Goal: Transaction & Acquisition: Purchase product/service

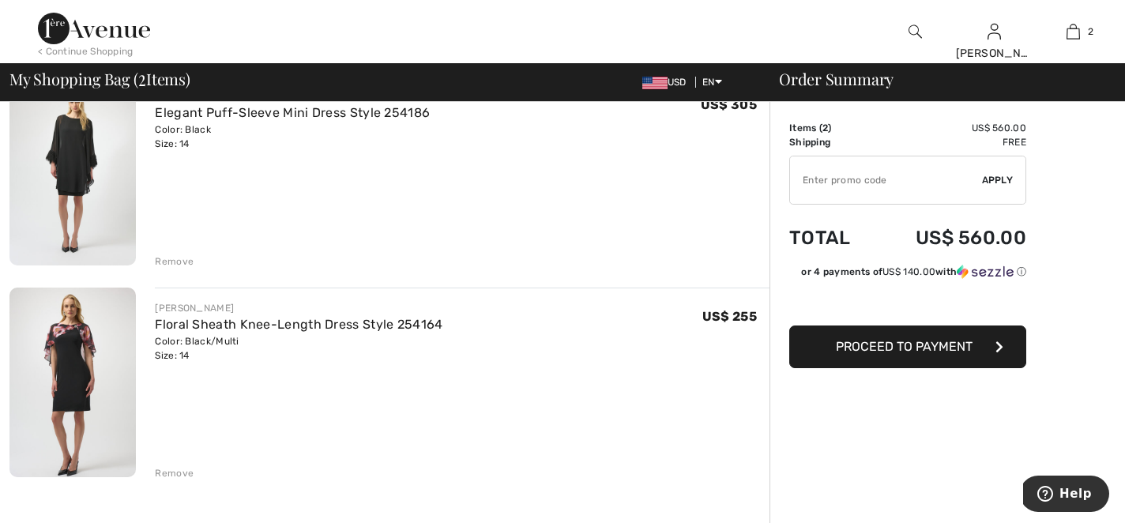
scroll to position [157, 0]
click at [170, 474] on div "Remove" at bounding box center [174, 472] width 39 height 14
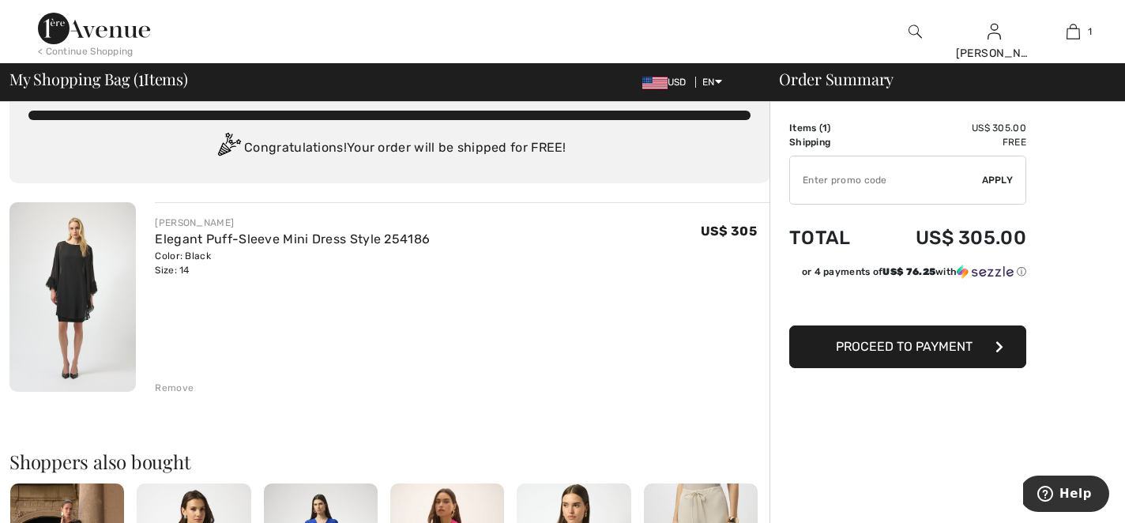
scroll to position [0, 0]
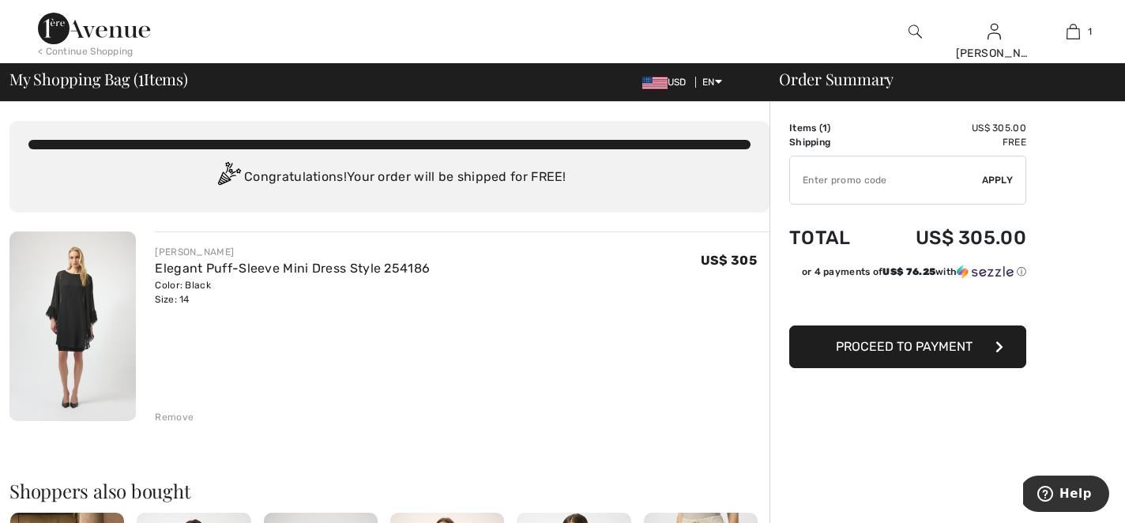
click at [835, 190] on input "TEXT" at bounding box center [886, 179] width 192 height 47
type input "NEW15"
click at [996, 175] on span "Apply" at bounding box center [998, 180] width 32 height 14
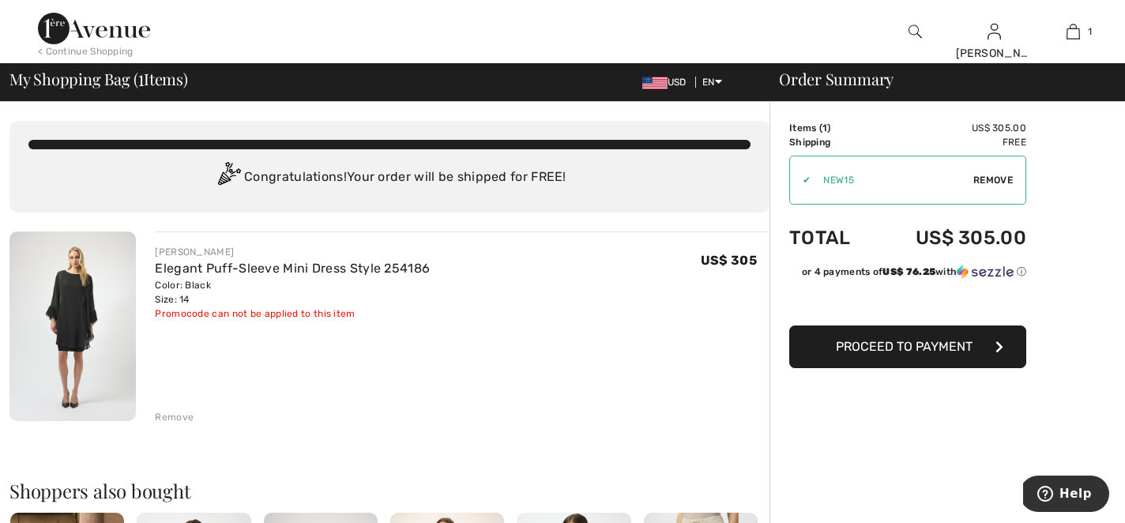
click at [966, 352] on span "Proceed to Payment" at bounding box center [904, 346] width 137 height 15
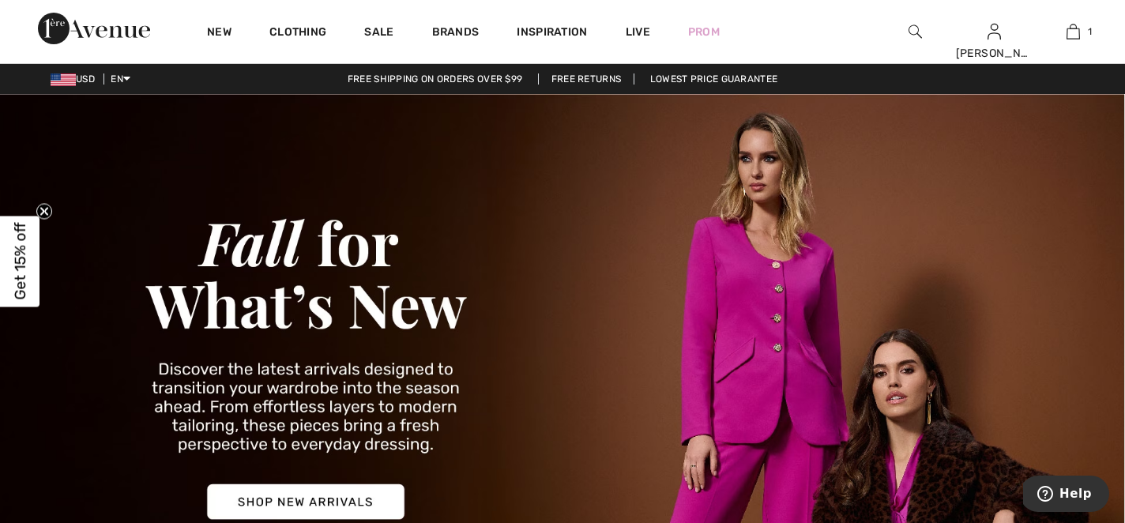
click at [29, 250] on span "Get 15% off" at bounding box center [20, 262] width 40 height 91
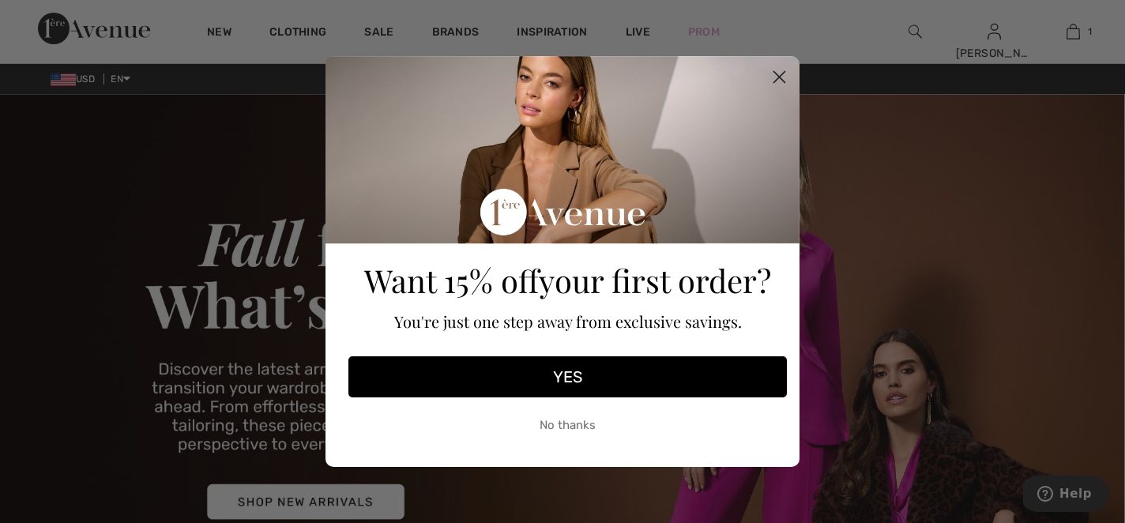
click at [631, 383] on button "YES" at bounding box center [568, 376] width 439 height 41
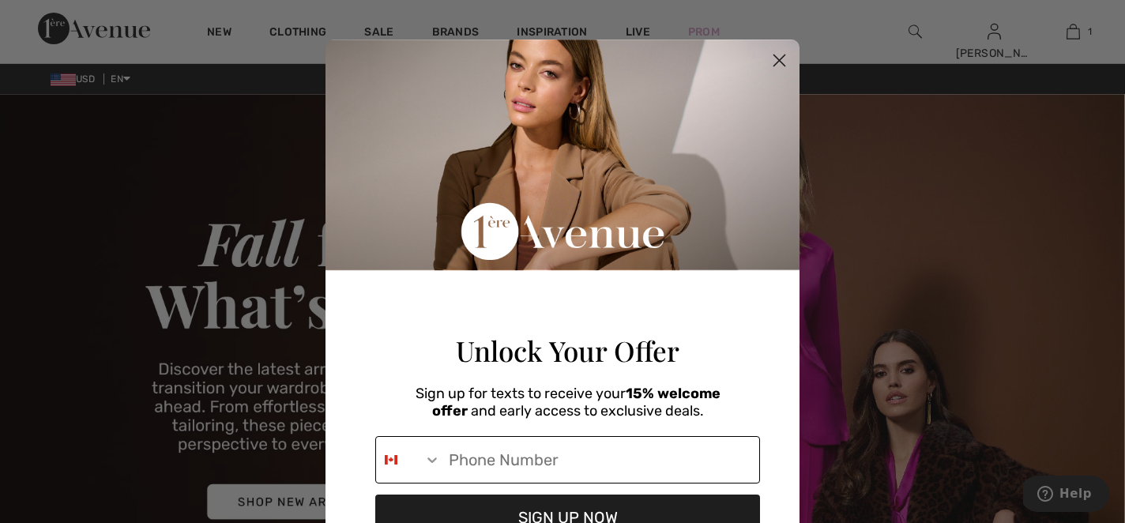
click at [556, 469] on input "Phone Number" at bounding box center [600, 460] width 319 height 46
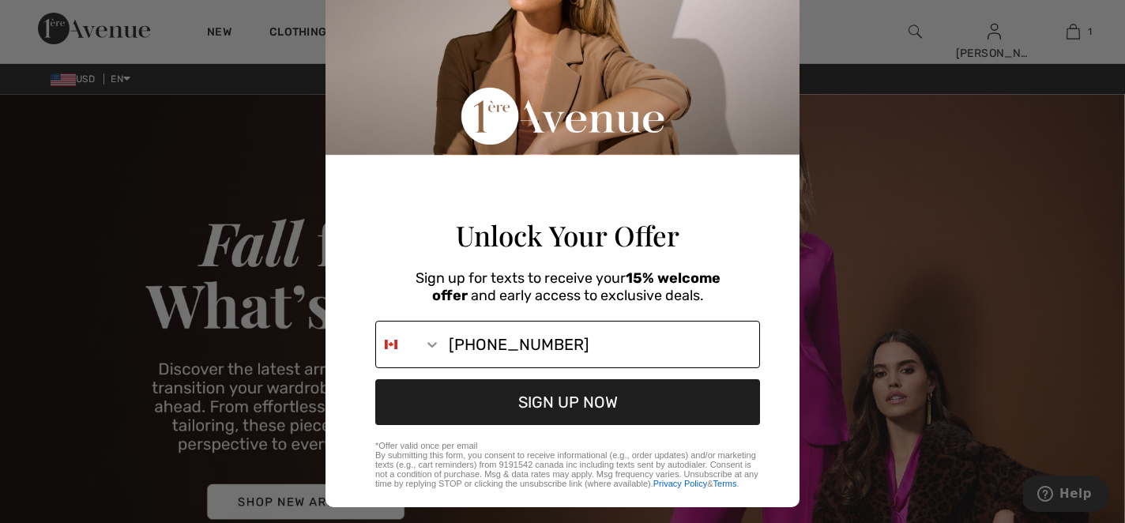
scroll to position [125, 0]
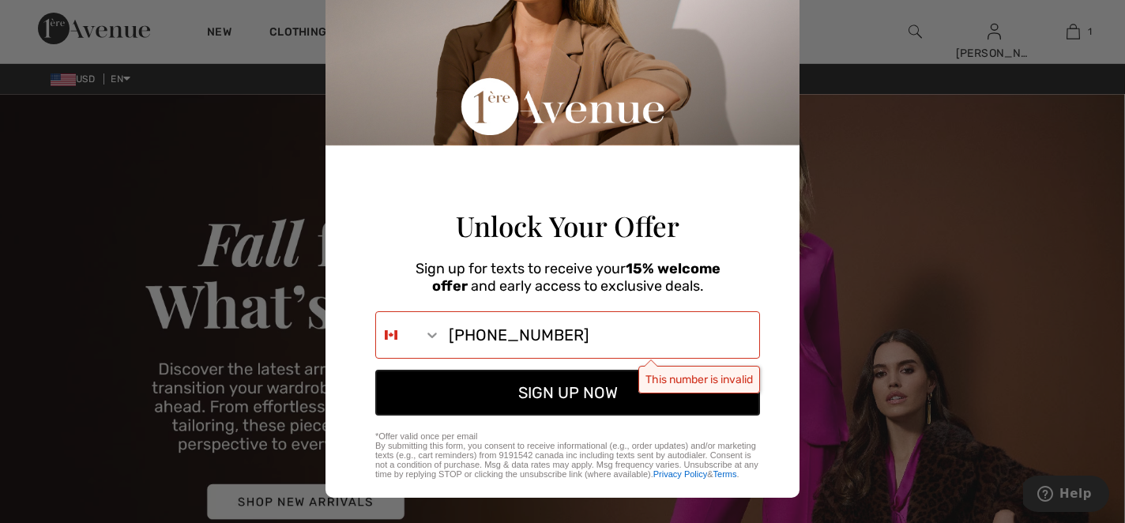
click at [605, 416] on button "SIGN UP NOW" at bounding box center [567, 393] width 385 height 46
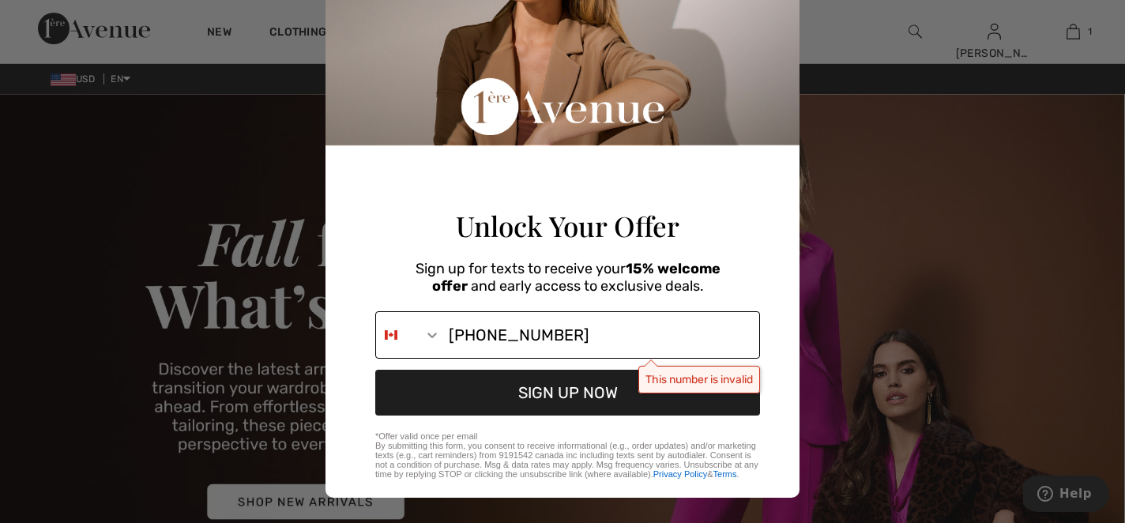
click at [603, 346] on input "1-860-983-6942" at bounding box center [600, 335] width 319 height 46
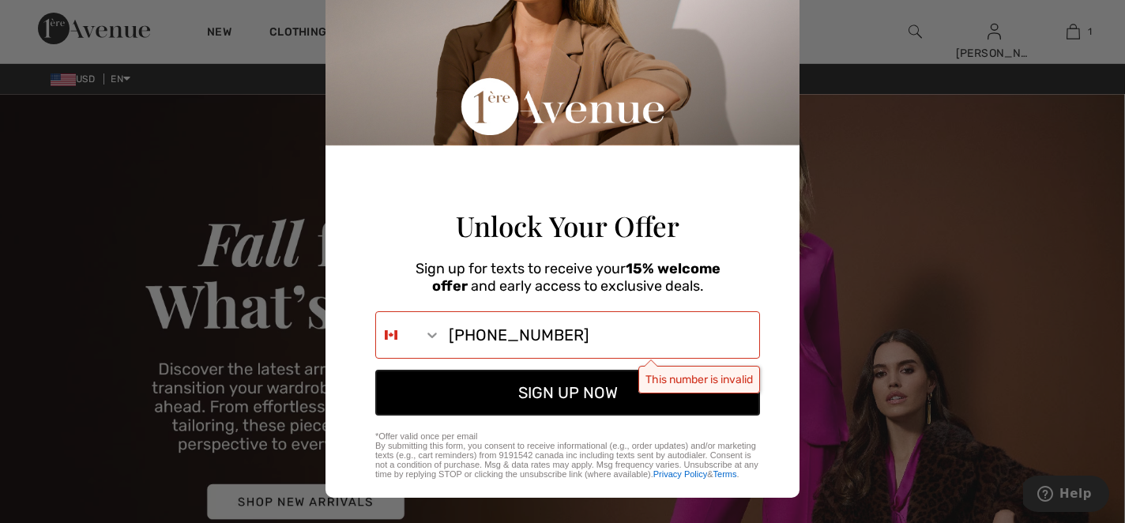
click at [567, 416] on button "SIGN UP NOW" at bounding box center [567, 393] width 385 height 46
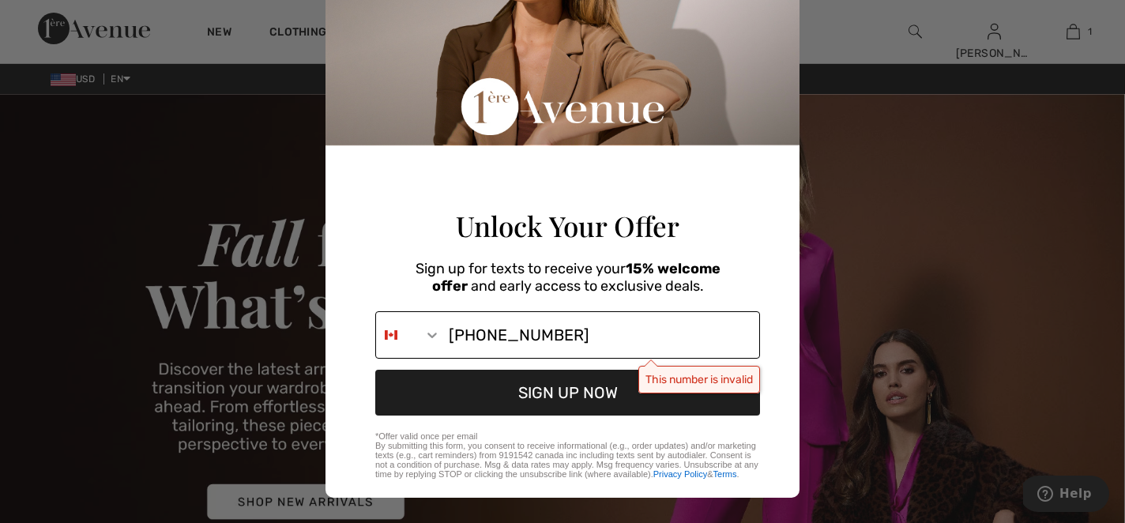
click at [449, 353] on input "1-860-983-6942" at bounding box center [600, 335] width 319 height 46
click at [469, 350] on input "018609836942" at bounding box center [600, 335] width 319 height 46
type input "018609836942"
click at [435, 343] on icon "Search Countries" at bounding box center [432, 335] width 16 height 16
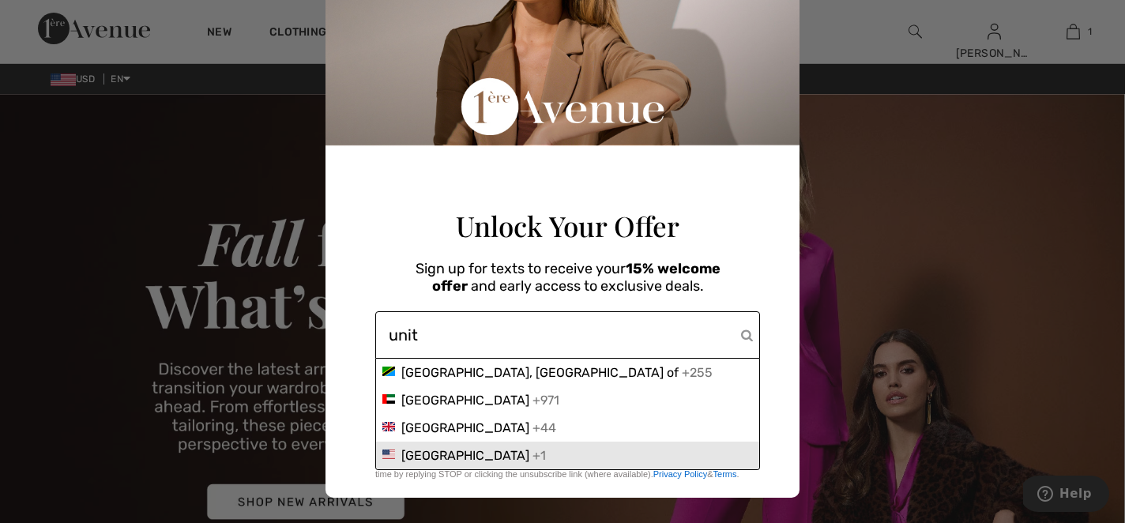
type input "unit"
click at [481, 463] on span "United States" at bounding box center [465, 455] width 128 height 15
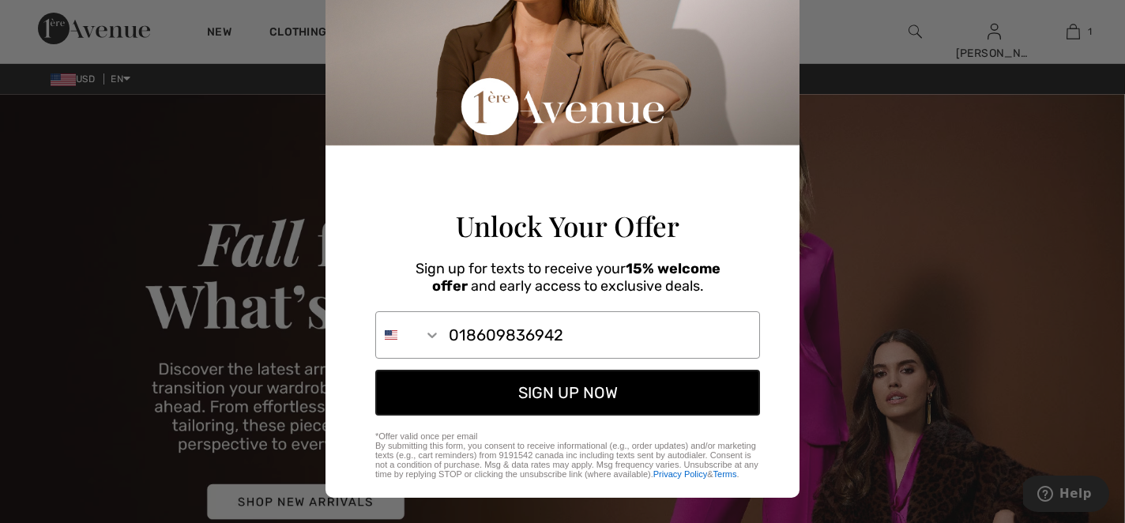
click at [592, 412] on button "SIGN UP NOW" at bounding box center [567, 393] width 385 height 46
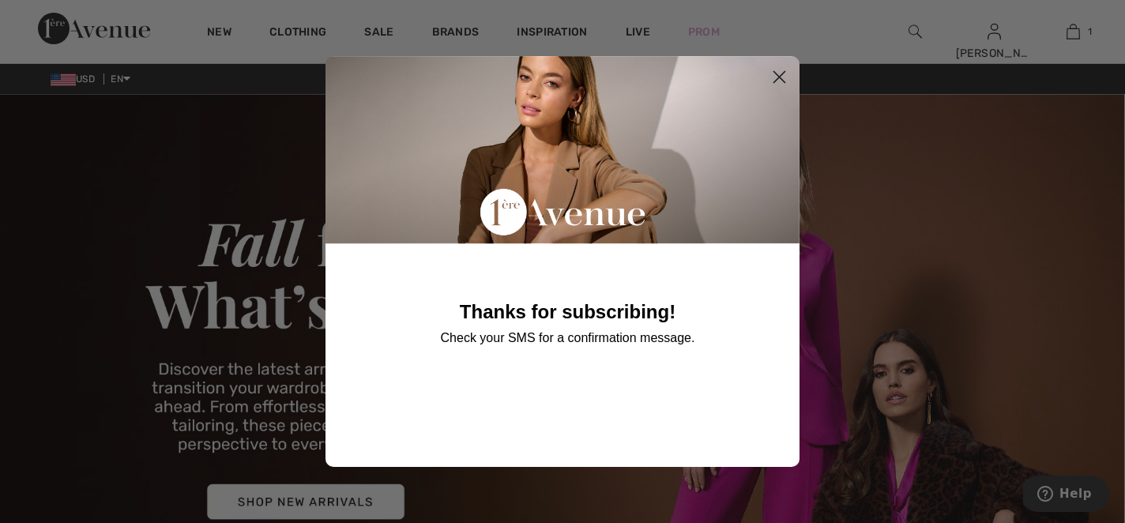
scroll to position [0, 0]
click at [782, 77] on circle "Close dialog" at bounding box center [780, 77] width 26 height 26
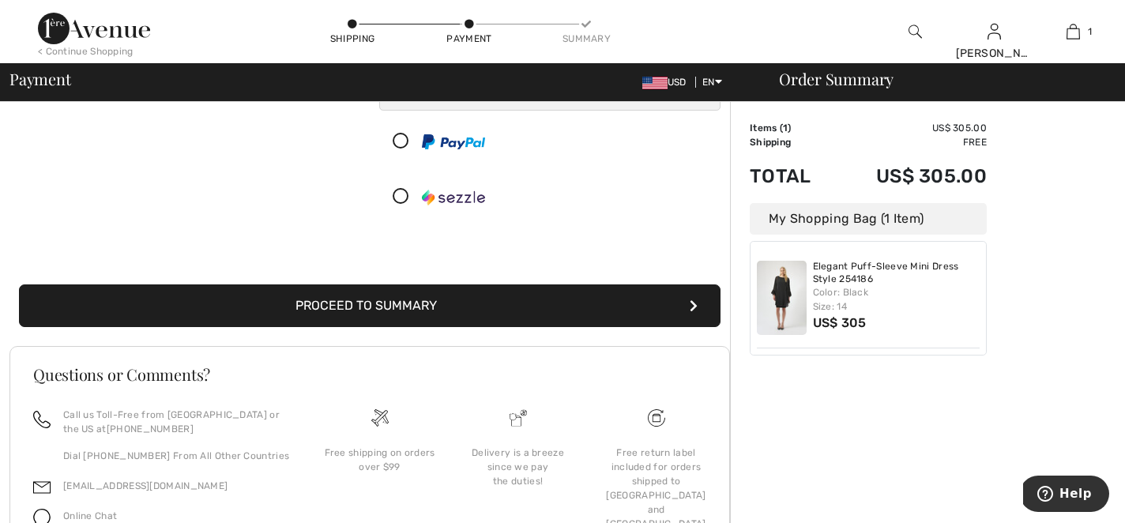
scroll to position [191, 0]
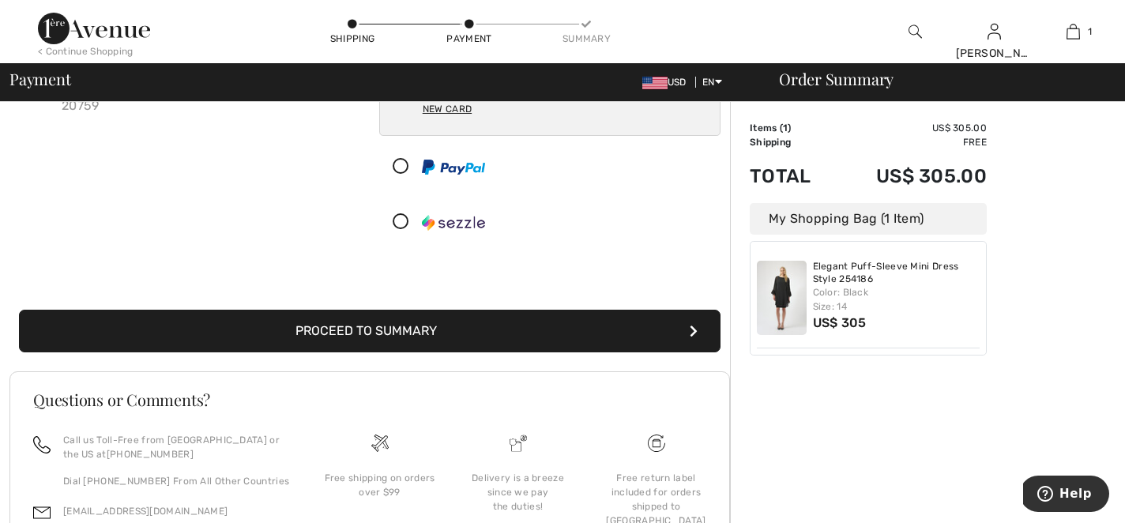
click at [509, 336] on button "Proceed to Summary" at bounding box center [370, 331] width 702 height 43
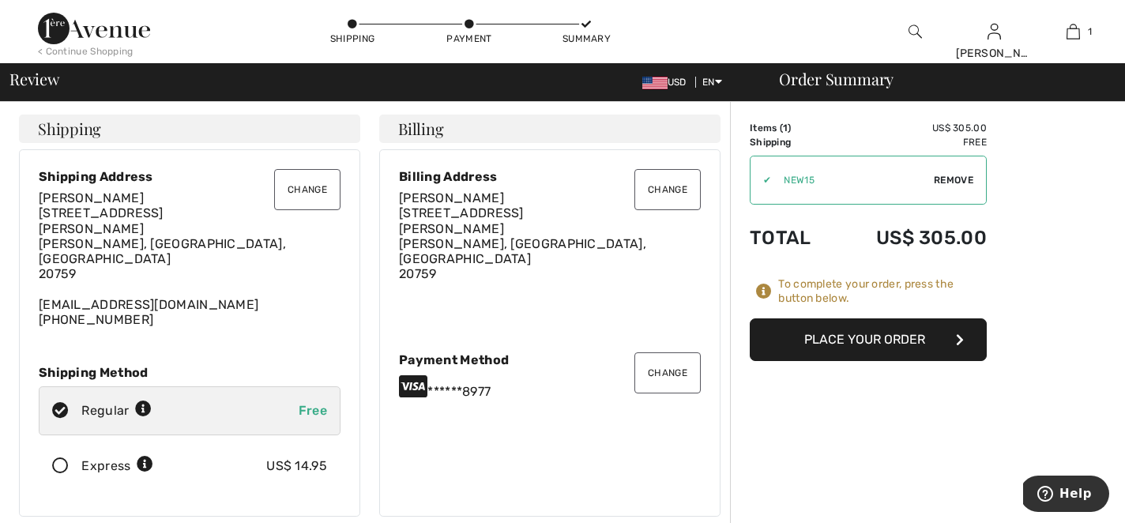
click at [889, 337] on button "Place Your Order" at bounding box center [868, 340] width 237 height 43
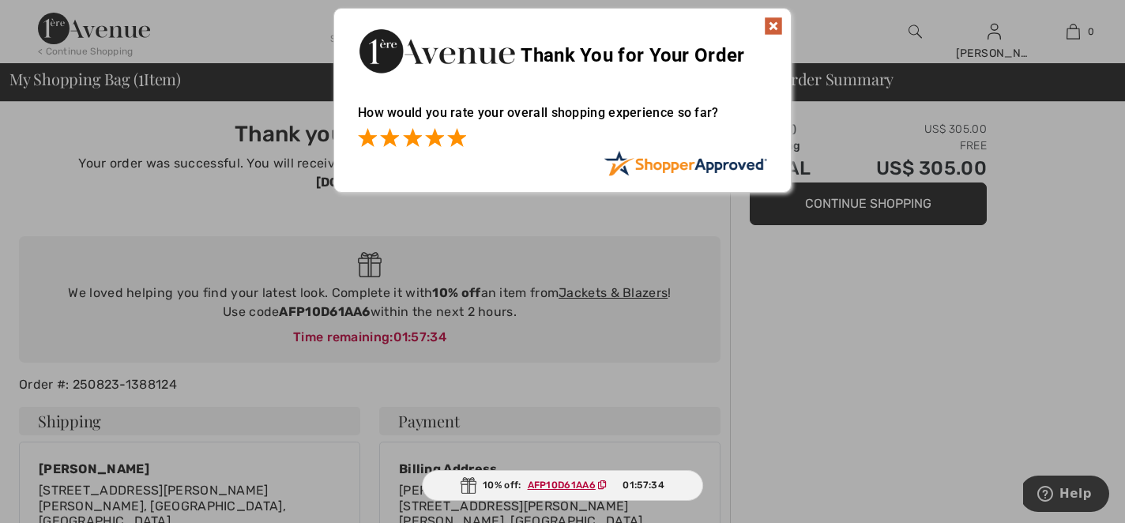
click at [465, 140] on span at bounding box center [456, 137] width 19 height 19
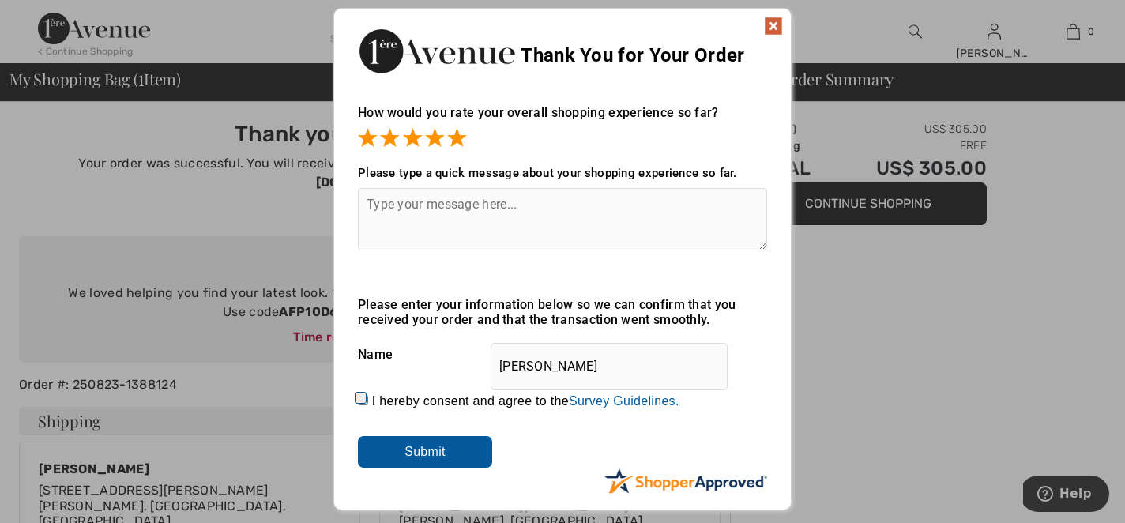
click at [443, 451] on input "Submit" at bounding box center [425, 452] width 134 height 32
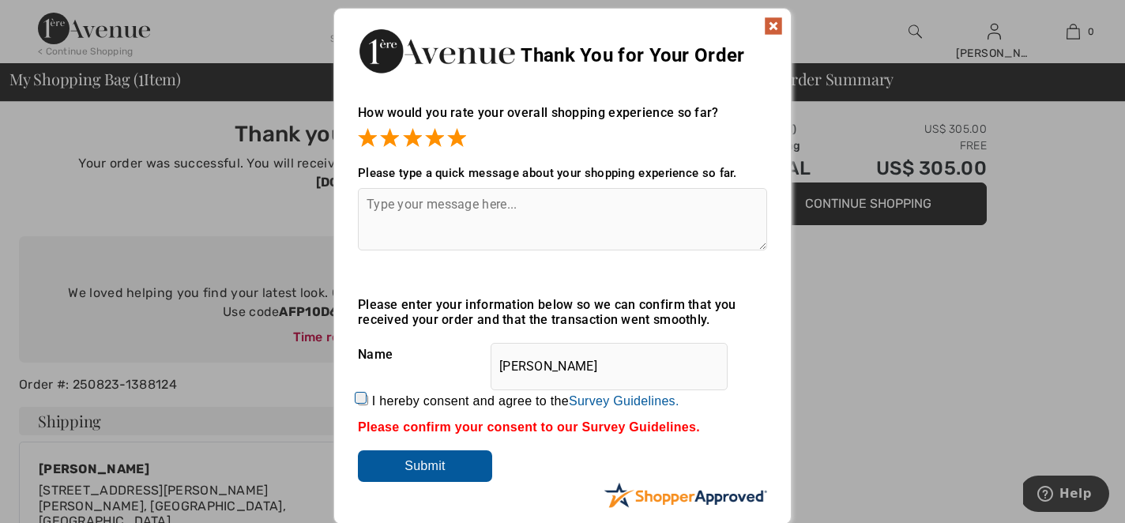
click at [358, 399] on input "I hereby consent and agree to the By submitting a review, you grant permission …" at bounding box center [363, 400] width 10 height 10
checkbox input "true"
click at [411, 462] on input "Submit" at bounding box center [425, 466] width 134 height 32
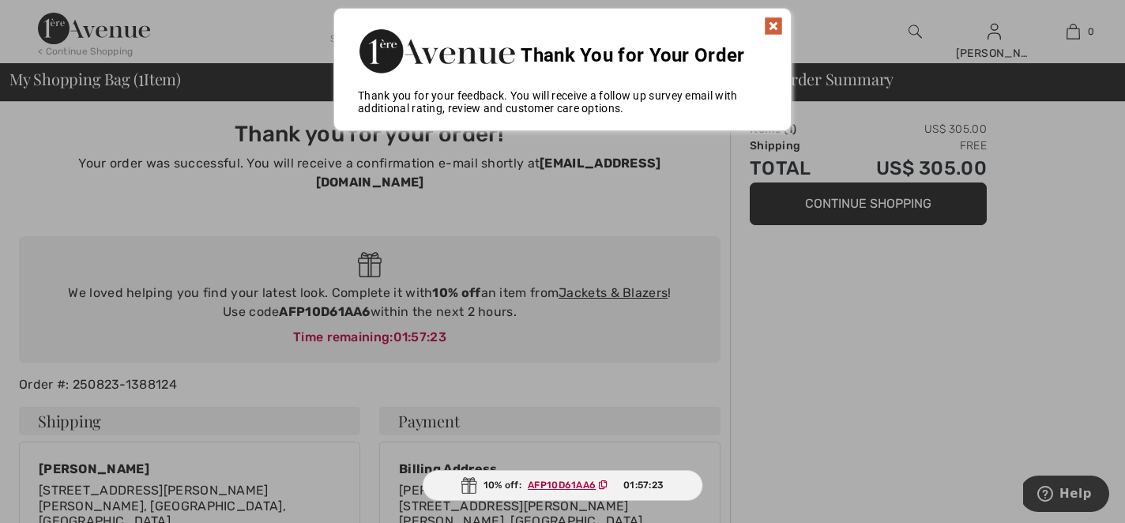
click at [778, 17] on img at bounding box center [773, 26] width 19 height 19
